Goal: Use online tool/utility

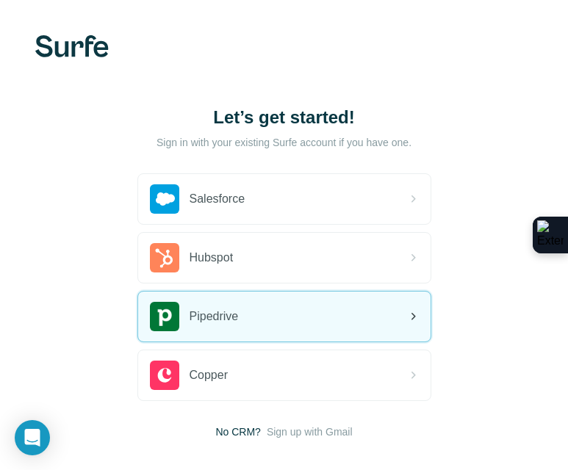
click at [228, 322] on span "Pipedrive" at bounding box center [213, 317] width 49 height 18
click at [307, 317] on div "Pipedrive" at bounding box center [284, 317] width 292 height 50
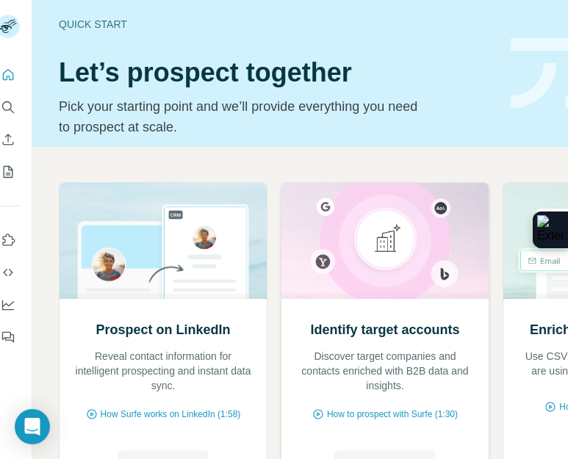
scroll to position [0, 5]
